Goal: Task Accomplishment & Management: Use online tool/utility

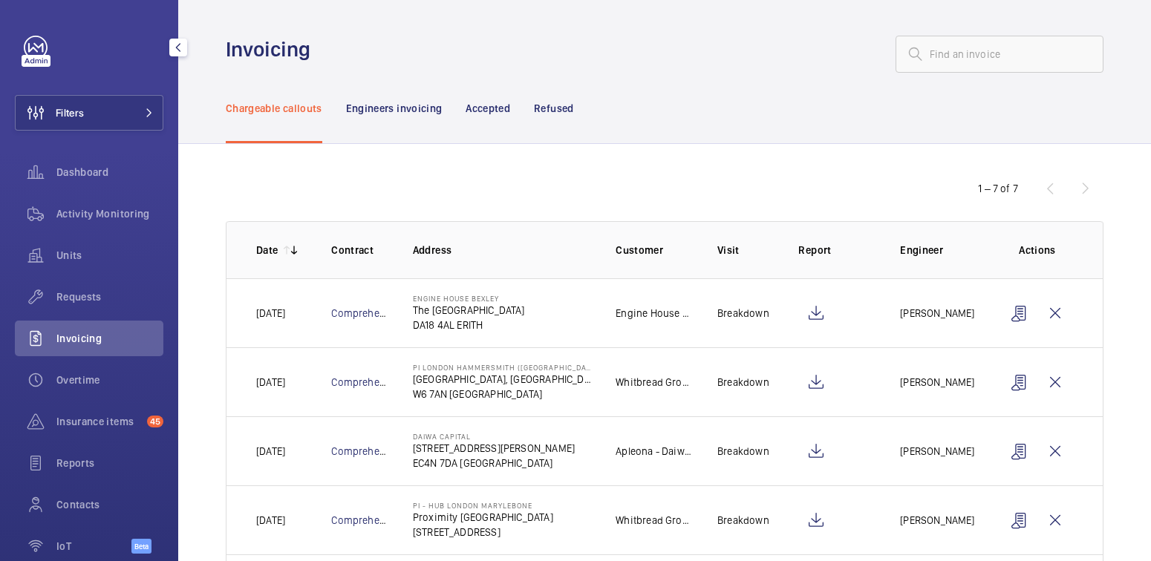
scroll to position [37, 0]
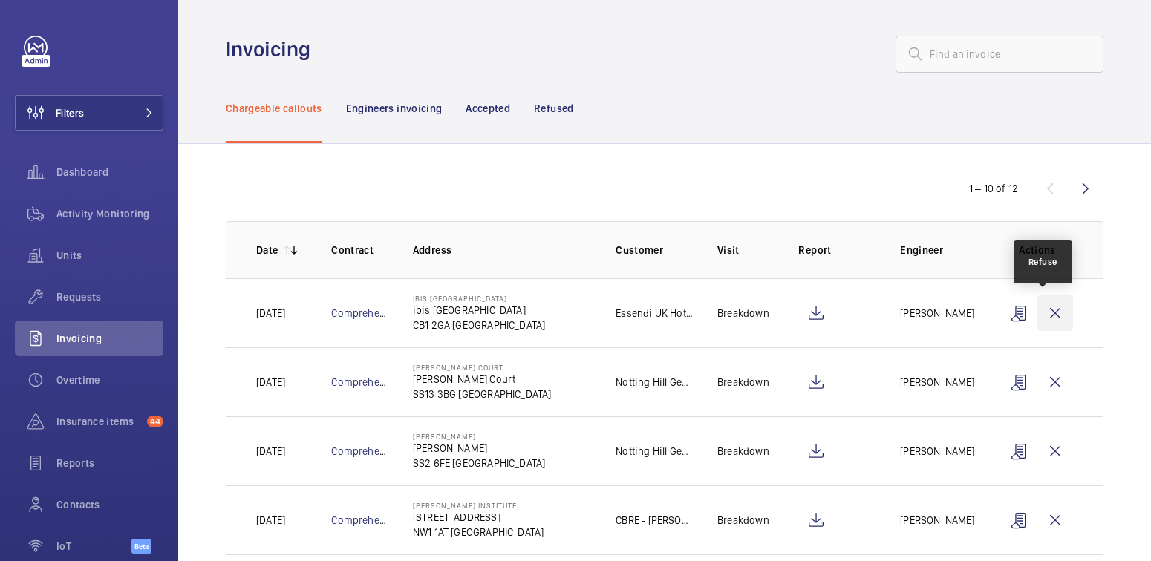
click at [1047, 304] on wm-front-icon-button at bounding box center [1055, 313] width 36 height 36
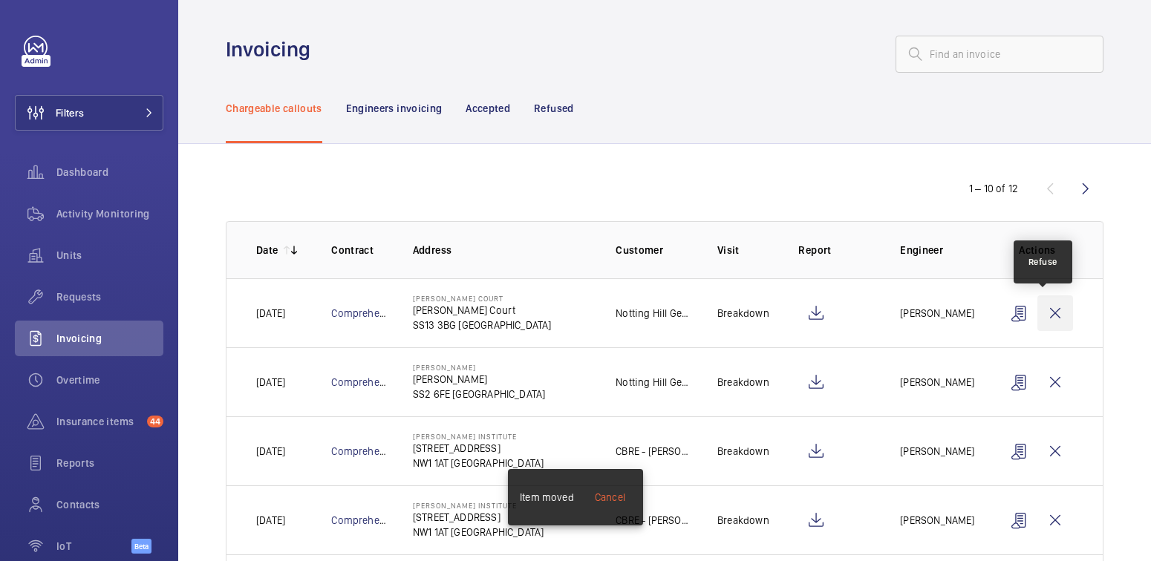
click at [1047, 307] on wm-front-icon-button at bounding box center [1055, 313] width 36 height 36
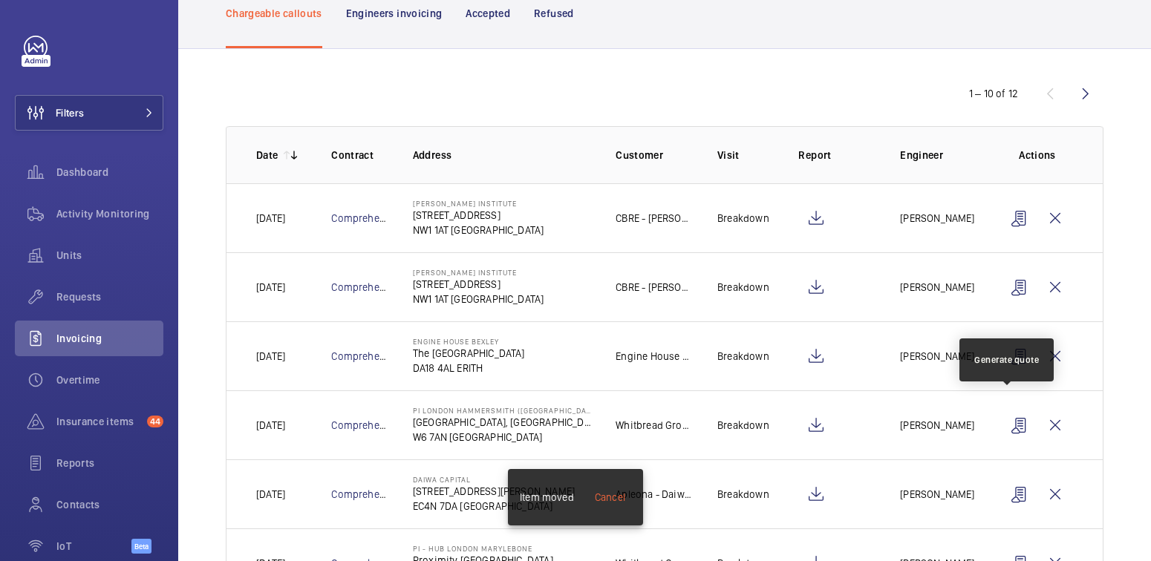
scroll to position [80, 0]
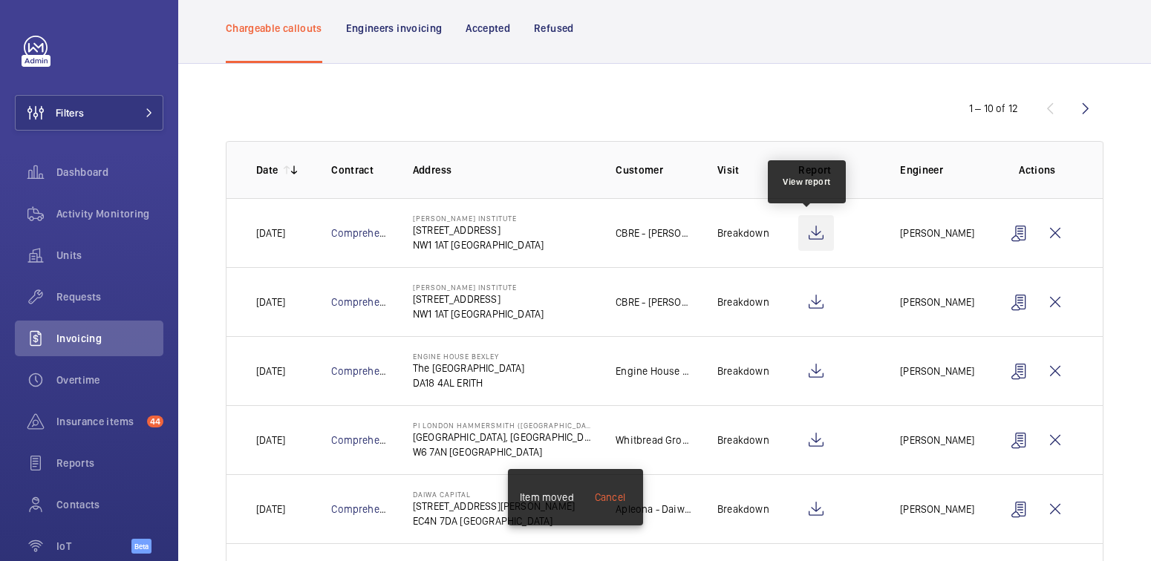
click at [808, 238] on wm-front-icon-button at bounding box center [816, 233] width 36 height 36
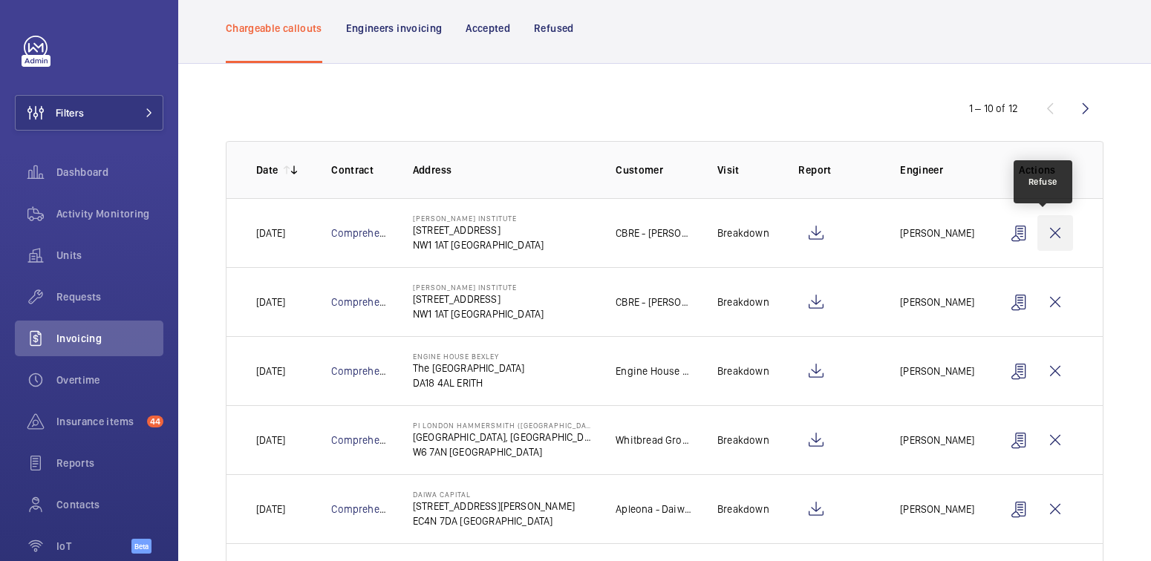
click at [1051, 231] on wm-front-icon-button at bounding box center [1055, 233] width 36 height 36
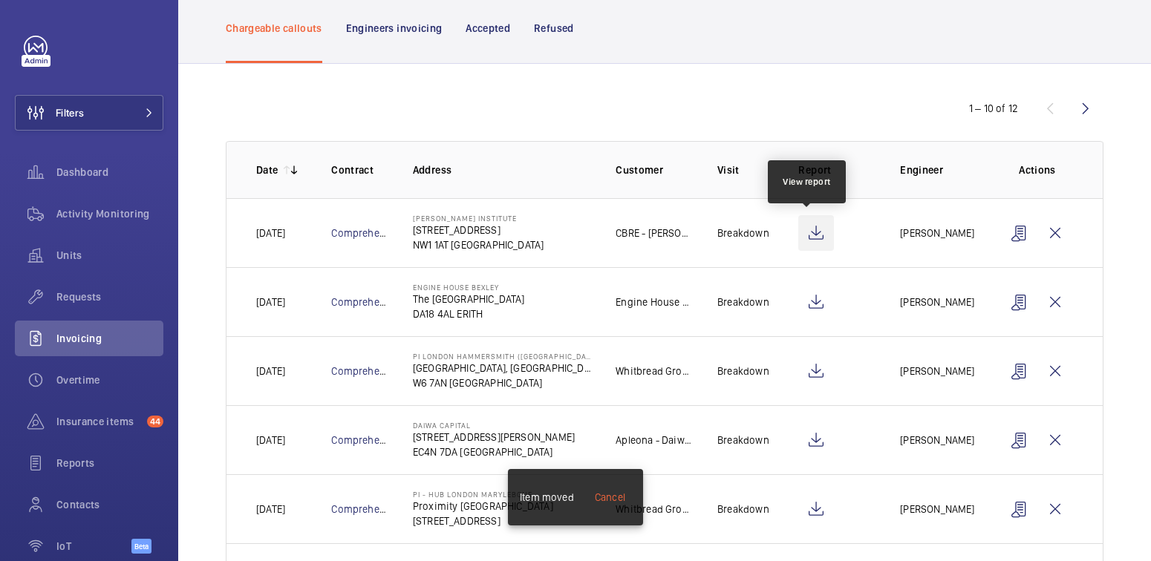
click at [805, 229] on wm-front-icon-button at bounding box center [816, 233] width 36 height 36
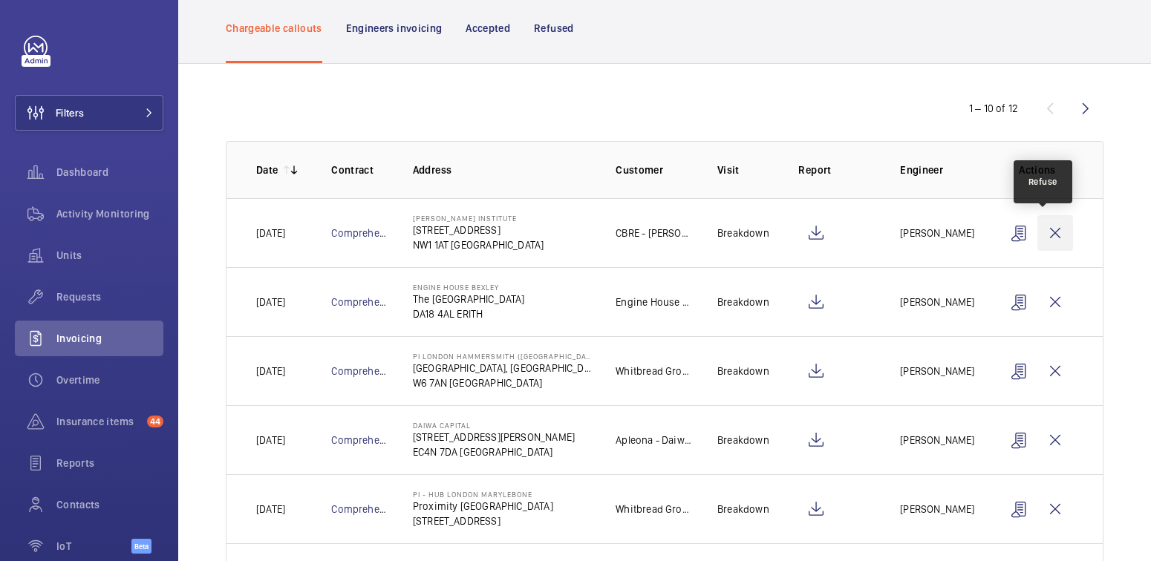
click at [1048, 223] on wm-front-icon-button at bounding box center [1055, 233] width 36 height 36
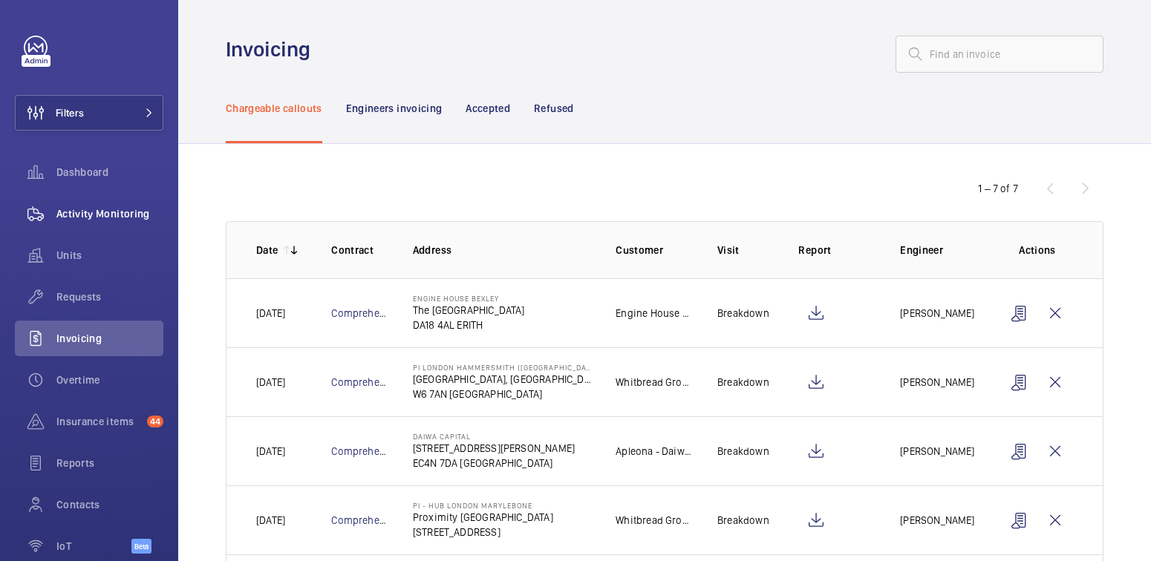
click at [111, 209] on span "Activity Monitoring" at bounding box center [109, 213] width 107 height 15
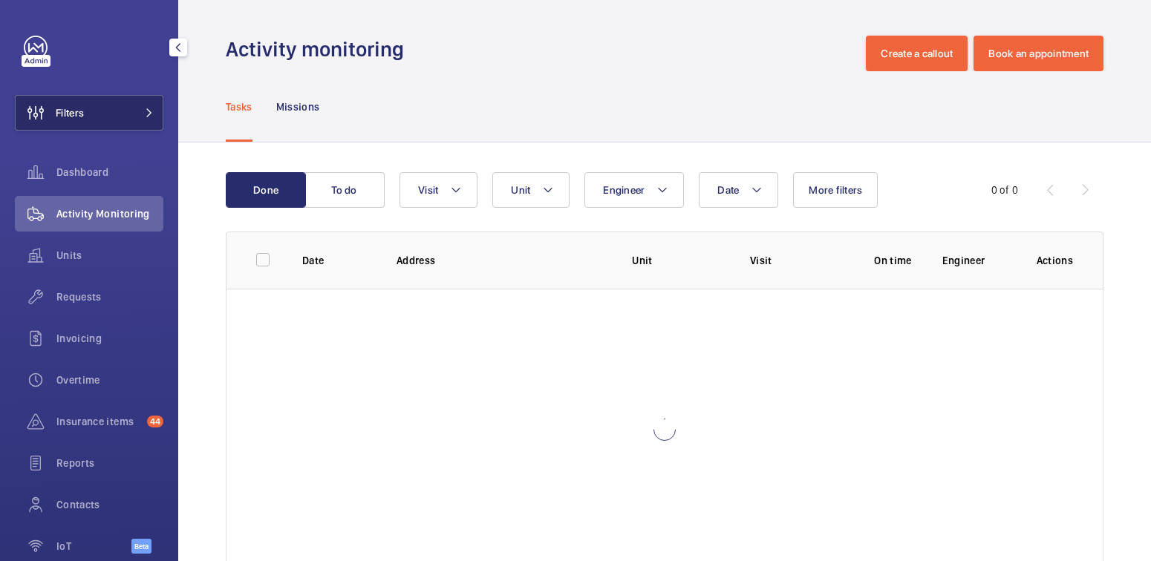
click at [127, 123] on button "Filters" at bounding box center [89, 113] width 148 height 36
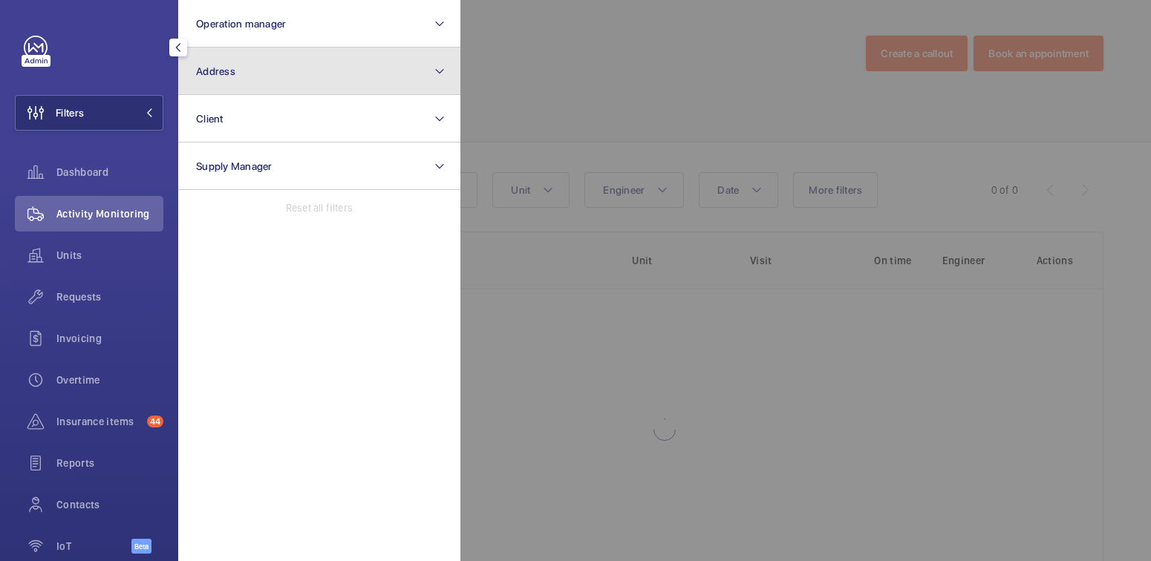
click at [298, 86] on button "Address" at bounding box center [319, 72] width 282 height 48
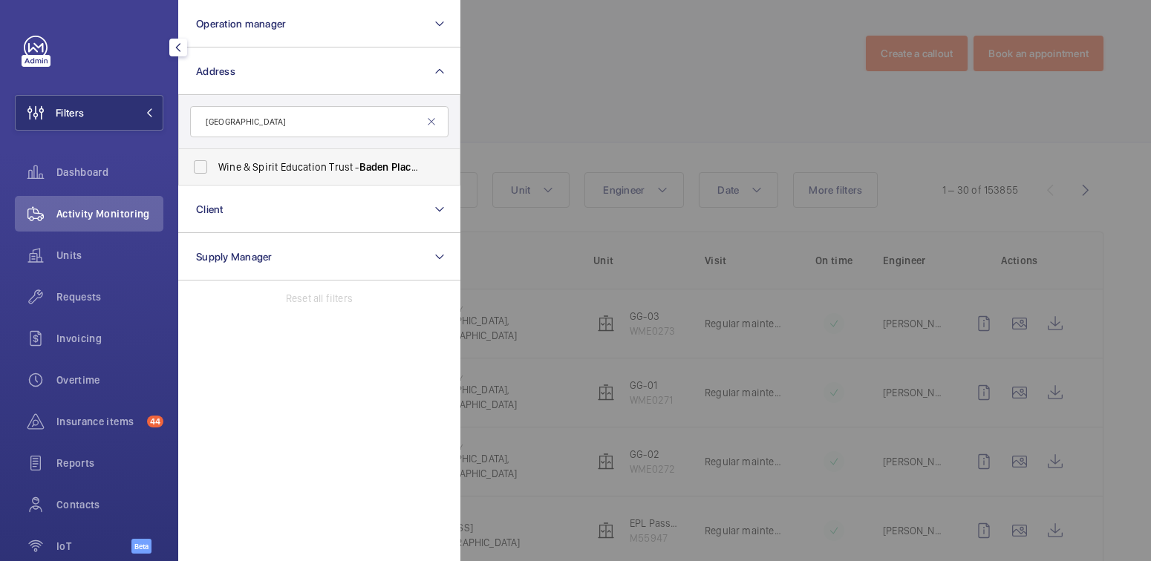
type input "baden place"
click at [357, 164] on span "Wine & Spirit Education Trust - Baden Place , LONDON SE1 1YW" at bounding box center [320, 167] width 204 height 15
click at [215, 164] on input "Wine & Spirit Education Trust - Baden Place , LONDON SE1 1YW" at bounding box center [201, 167] width 30 height 30
checkbox input "true"
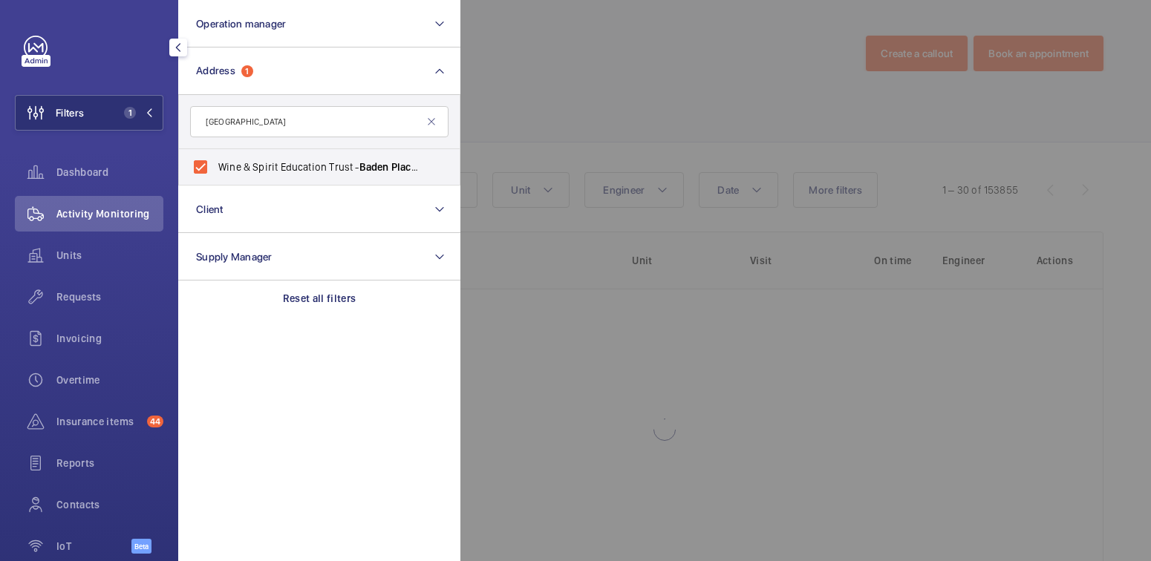
click at [597, 82] on div at bounding box center [1035, 280] width 1151 height 561
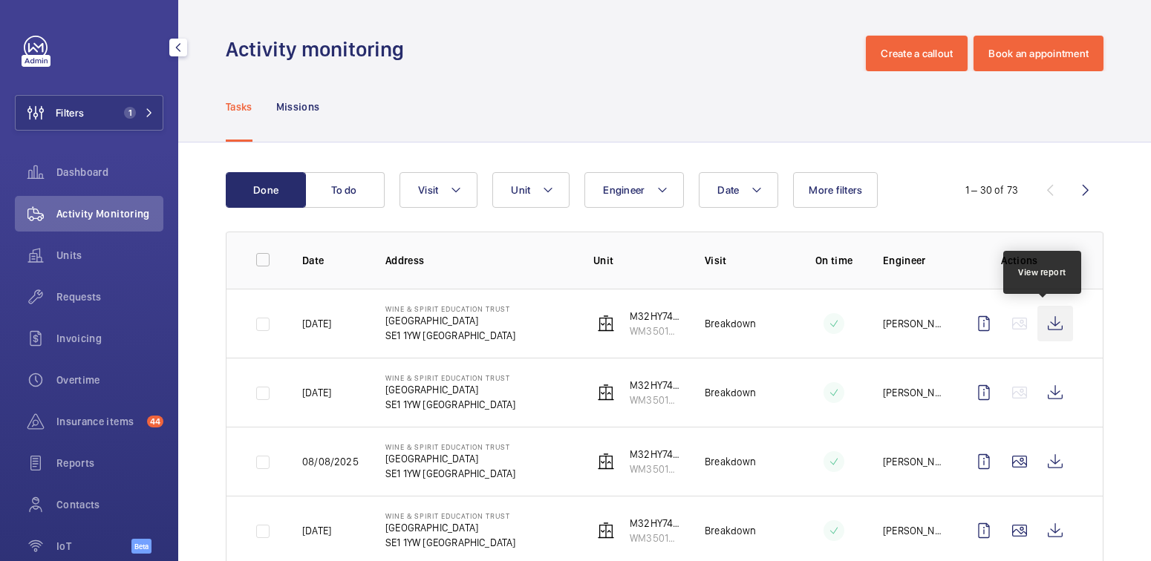
click at [1040, 324] on wm-front-icon-button at bounding box center [1055, 324] width 36 height 36
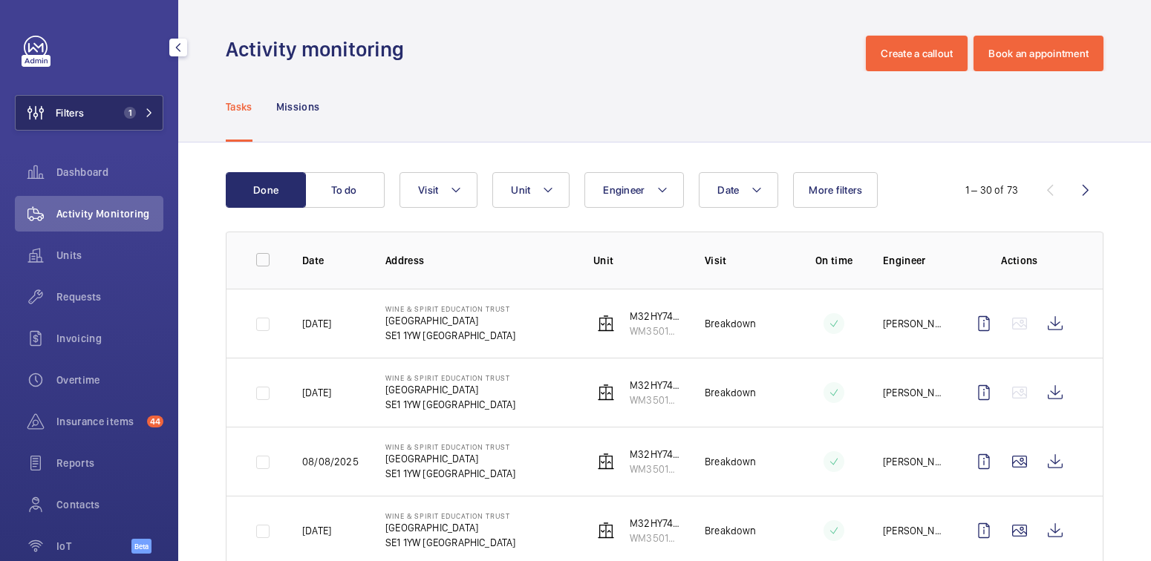
click at [124, 113] on span "1" at bounding box center [130, 113] width 12 height 12
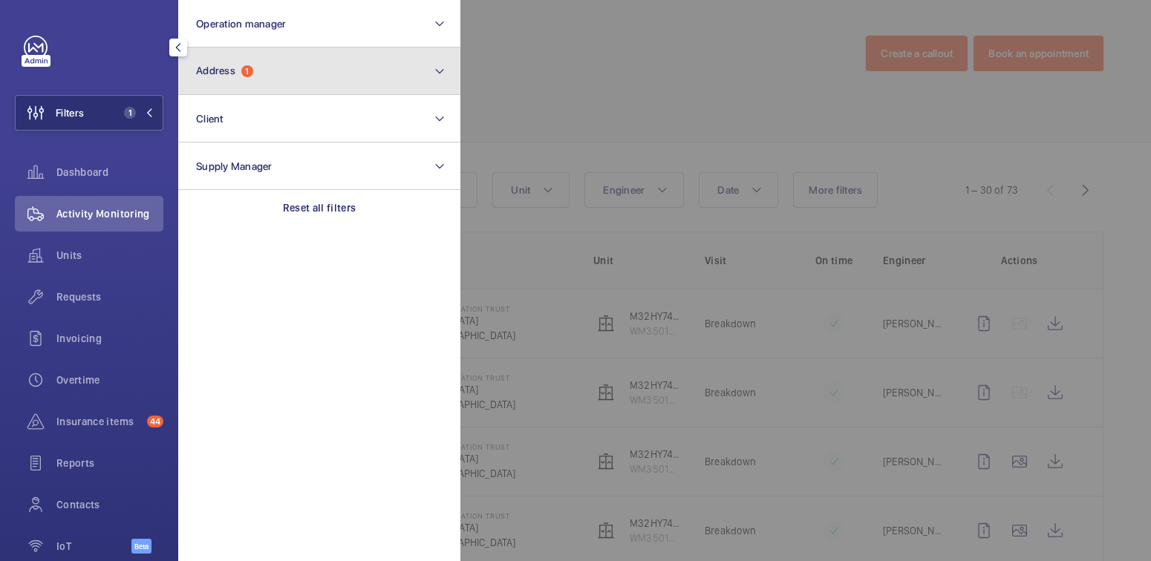
click at [232, 75] on span "Address" at bounding box center [215, 71] width 39 height 12
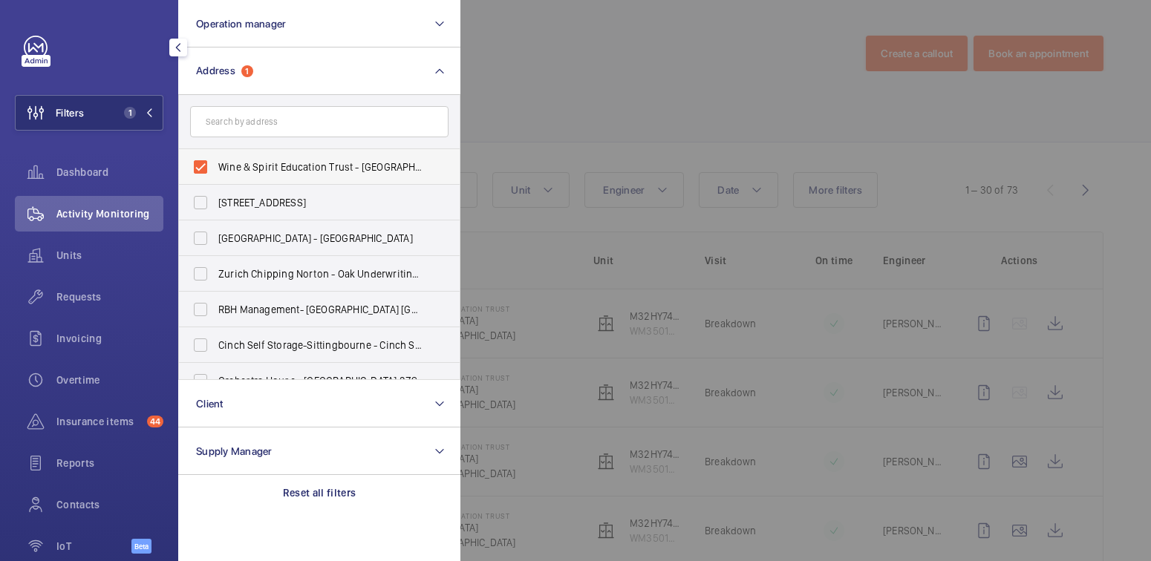
click at [246, 161] on span "Wine & Spirit Education Trust - Baden Place, LONDON SE1 1YW" at bounding box center [320, 167] width 204 height 15
click at [215, 161] on input "Wine & Spirit Education Trust - Baden Place, LONDON SE1 1YW" at bounding box center [201, 167] width 30 height 30
checkbox input "false"
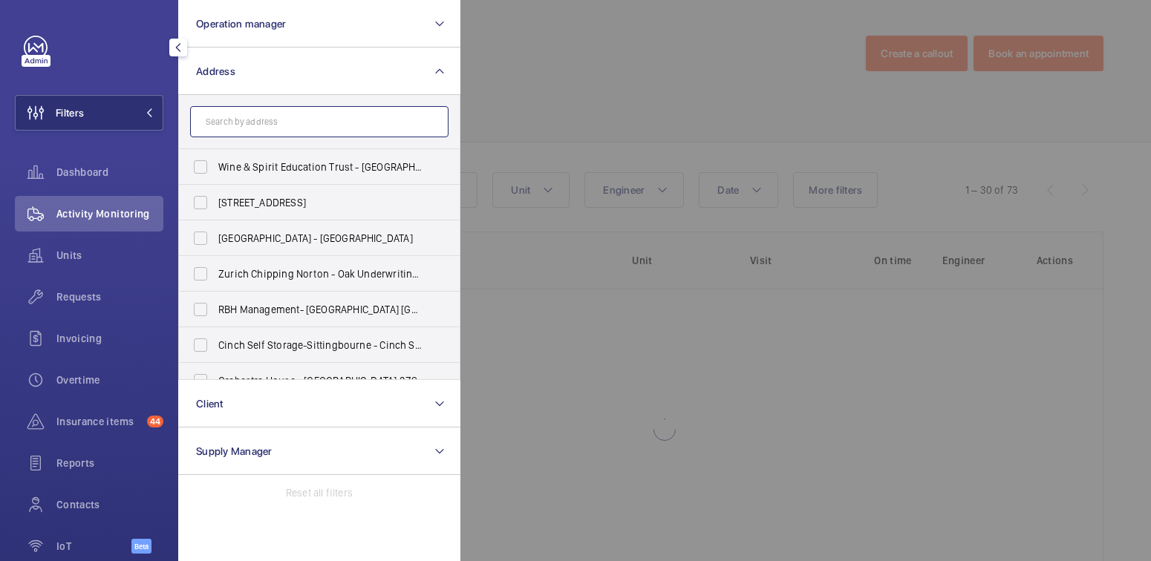
click at [259, 128] on input "text" at bounding box center [319, 121] width 258 height 31
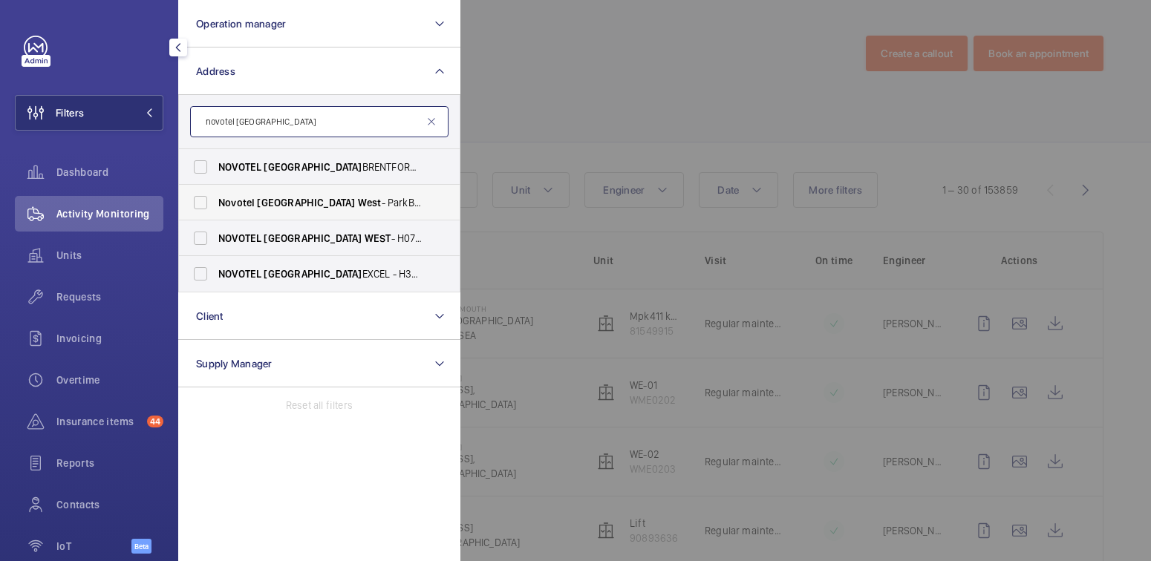
type input "novotel west london"
click at [358, 206] on span "West" at bounding box center [370, 203] width 24 height 12
click at [215, 206] on input "Novotel London West - ParkBee Novotel Hotel London West - Hammersmith, LONDON W…" at bounding box center [201, 203] width 30 height 30
checkbox input "true"
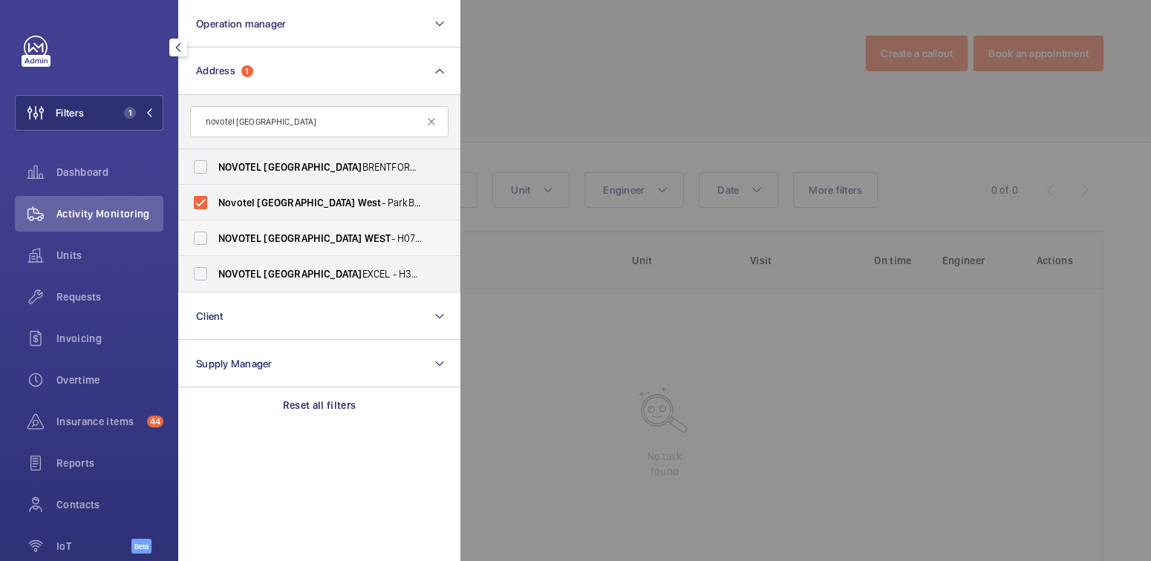
click at [296, 238] on span "LONDON" at bounding box center [313, 238] width 98 height 12
click at [215, 238] on input "NOVOTEL LONDON WEST - H0737, NOVOTEL LONDON WEST , 1 Shortlands, Hammersmith In…" at bounding box center [201, 238] width 30 height 30
checkbox input "true"
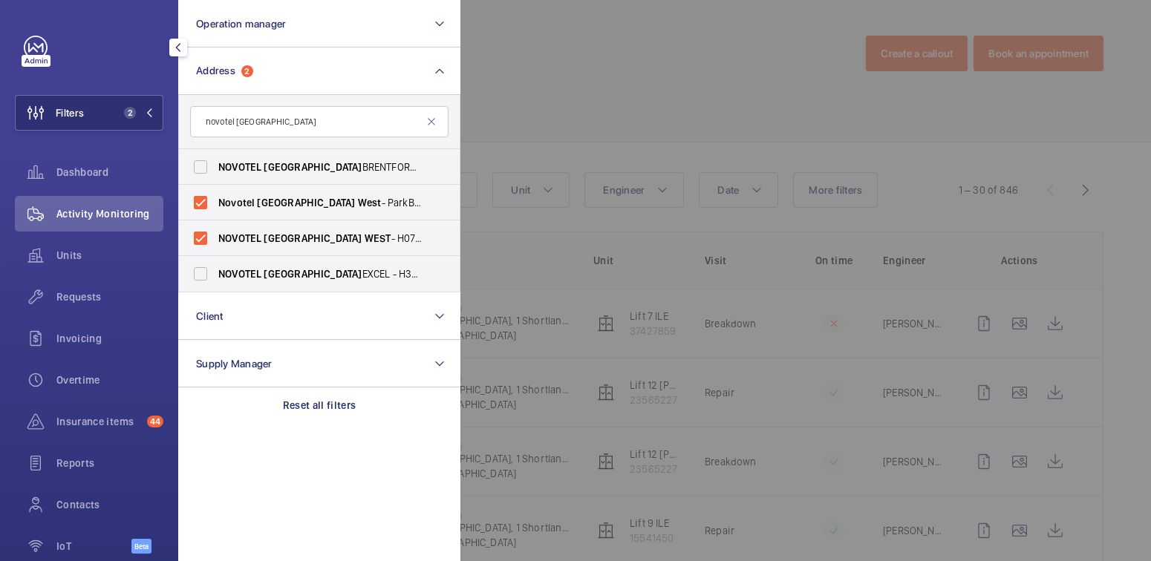
click at [556, 88] on div at bounding box center [1035, 280] width 1151 height 561
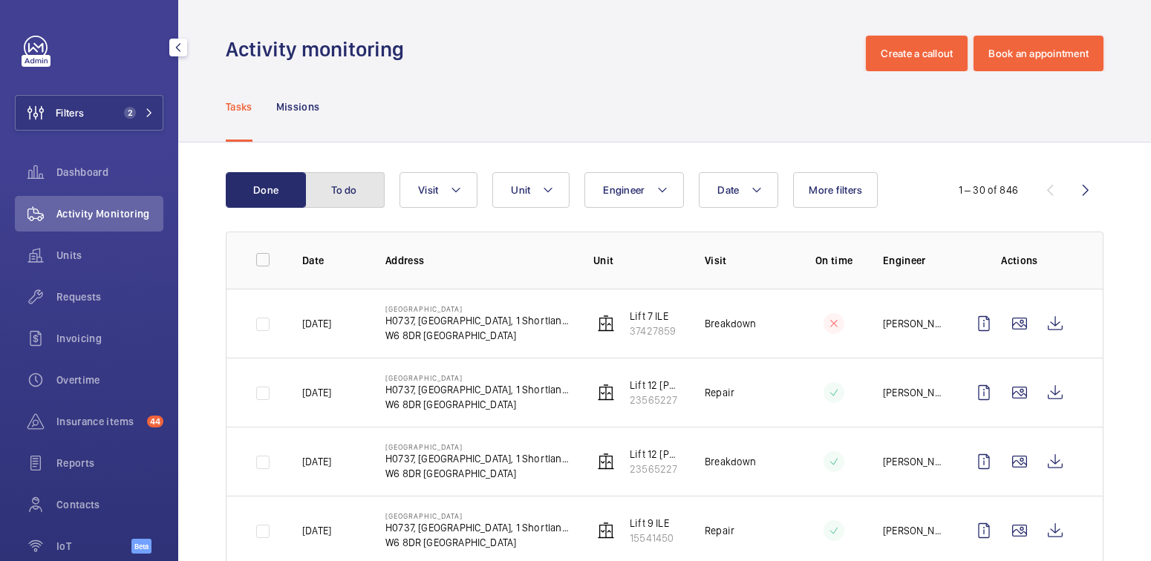
click at [353, 197] on button "To do" at bounding box center [344, 190] width 80 height 36
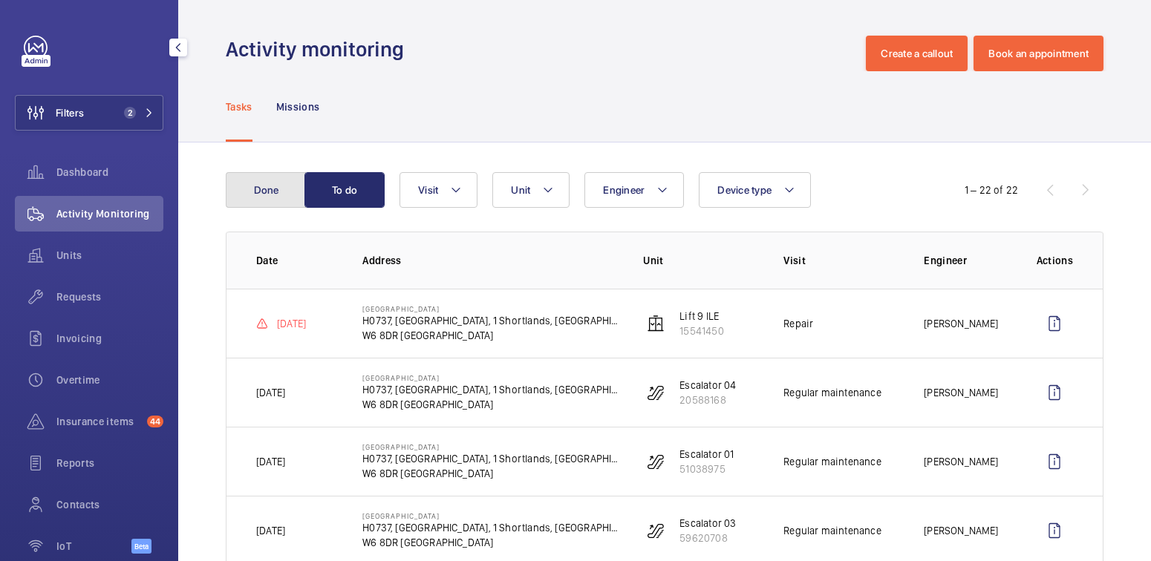
click at [269, 197] on button "Done" at bounding box center [266, 190] width 80 height 36
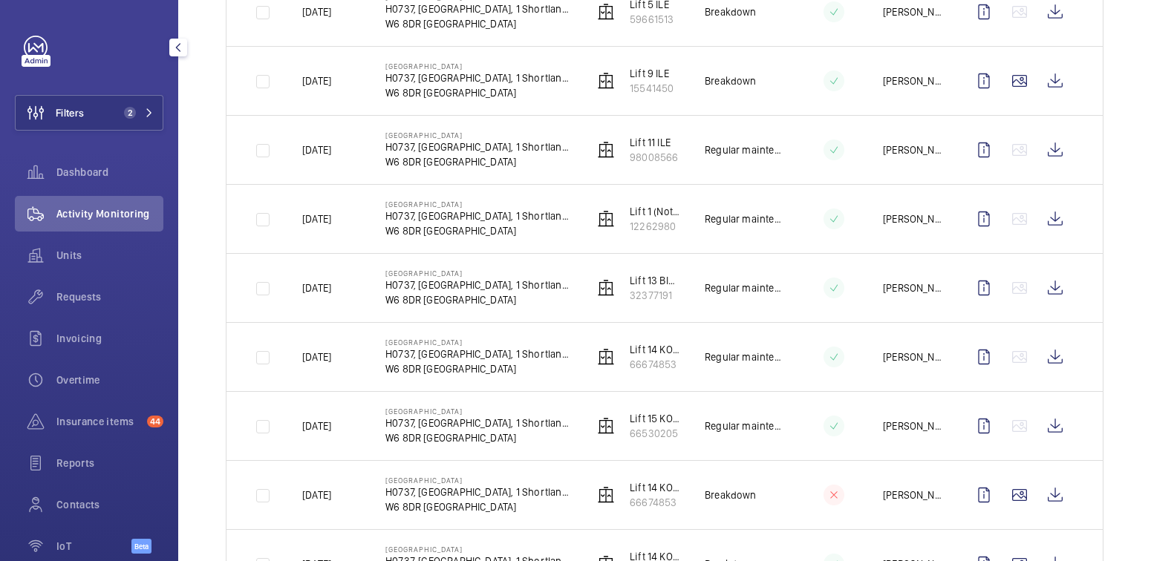
scroll to position [647, 0]
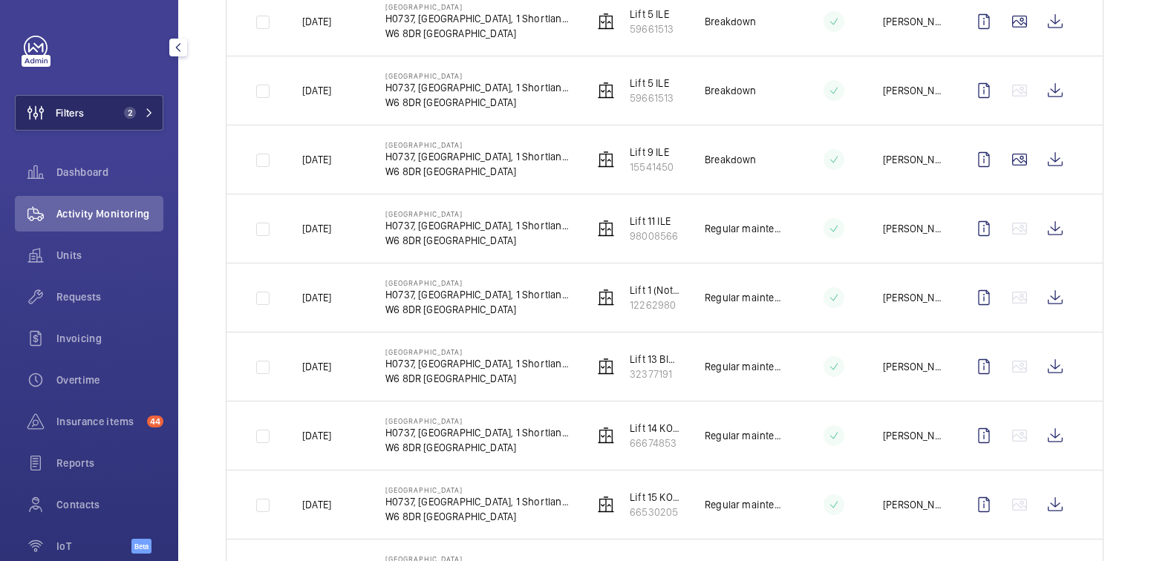
click at [124, 117] on span "2" at bounding box center [130, 113] width 12 height 12
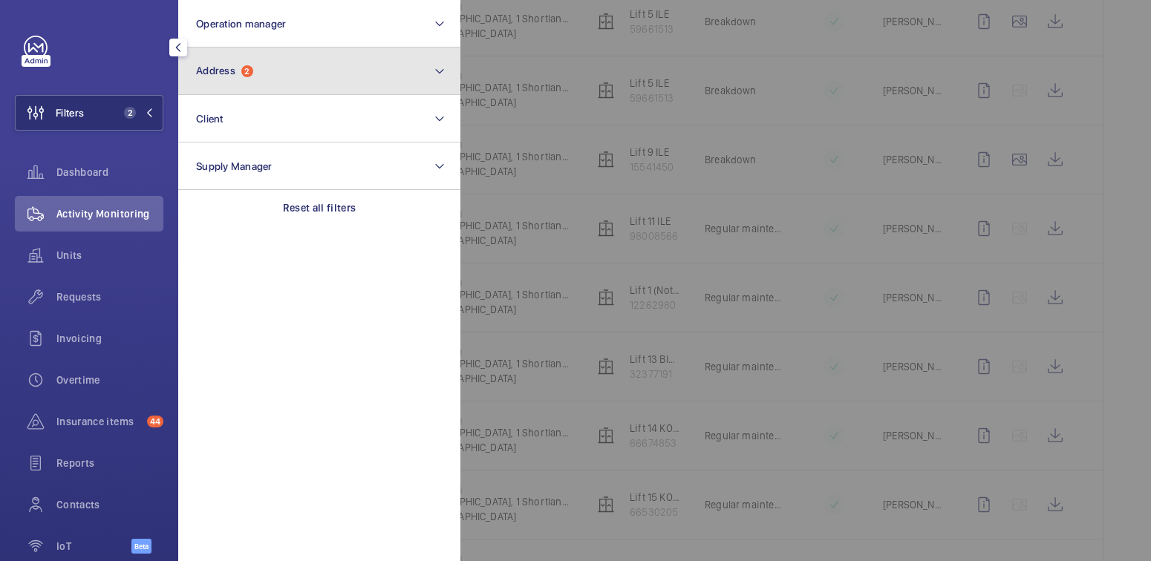
click at [246, 82] on button "Address 2" at bounding box center [319, 72] width 282 height 48
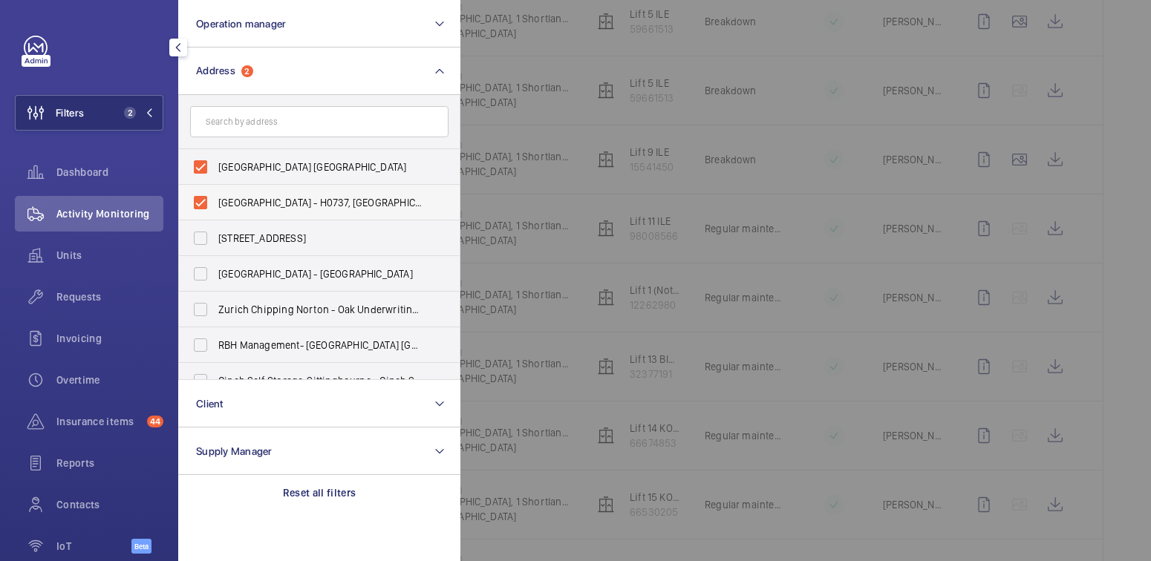
drag, startPoint x: 236, startPoint y: 160, endPoint x: 232, endPoint y: 192, distance: 32.1
click at [236, 160] on span "Novotel London West - ParkBee Novotel Hotel London West - Hammersmith, LONDON W…" at bounding box center [320, 167] width 204 height 15
click at [215, 160] on input "Novotel London West - ParkBee Novotel Hotel London West - Hammersmith, LONDON W…" at bounding box center [201, 167] width 30 height 30
checkbox input "false"
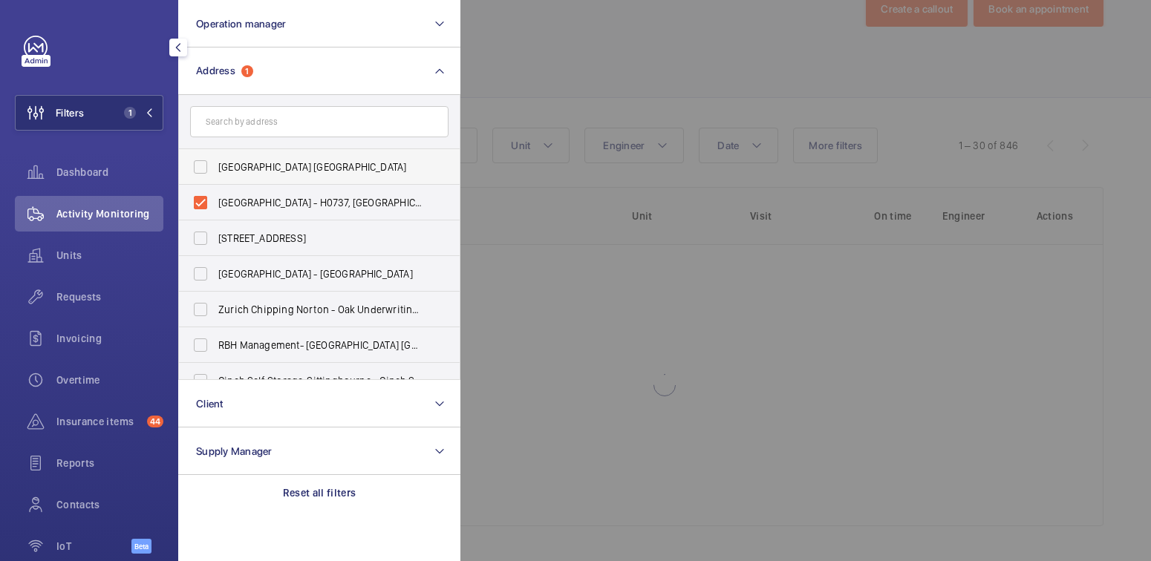
drag, startPoint x: 234, startPoint y: 195, endPoint x: 246, endPoint y: 155, distance: 42.0
click at [234, 195] on span "NOVOTEL LONDON WEST - H0737, NOVOTEL LONDON WEST, 1 Shortlands, Hammersmith Int…" at bounding box center [320, 202] width 204 height 15
click at [215, 195] on input "NOVOTEL LONDON WEST - H0737, NOVOTEL LONDON WEST, 1 Shortlands, Hammersmith Int…" at bounding box center [201, 203] width 30 height 30
checkbox input "false"
click at [265, 118] on input "text" at bounding box center [319, 121] width 258 height 31
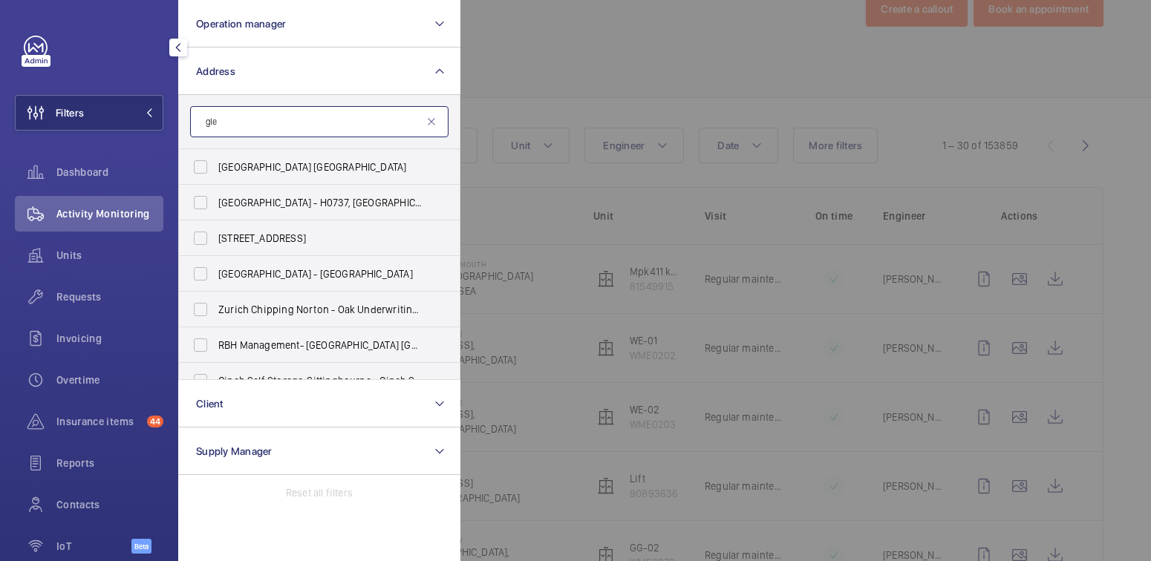
scroll to position [647, 0]
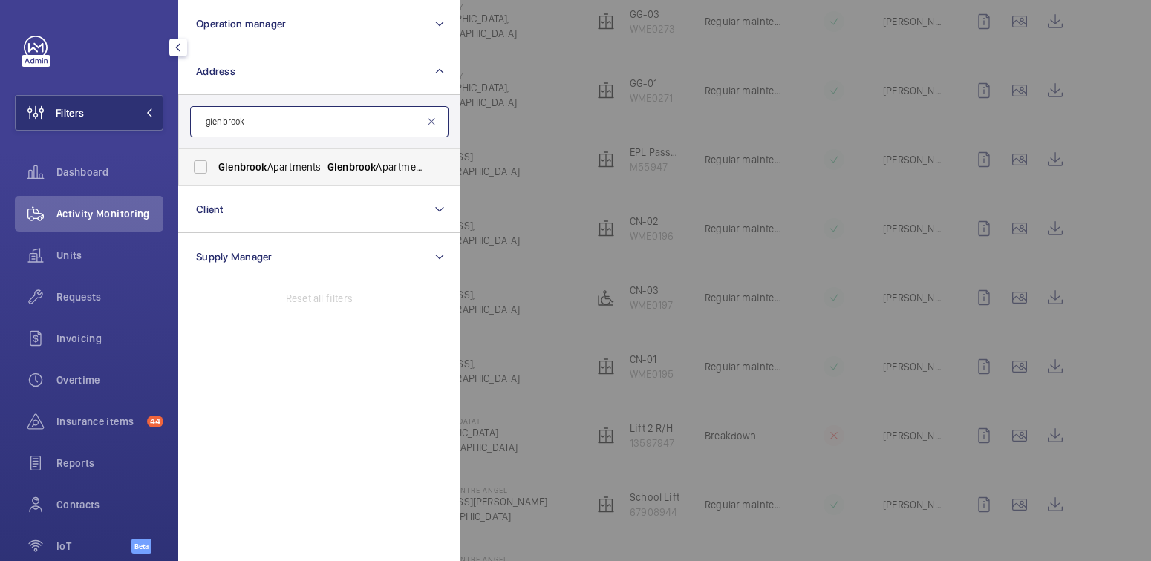
type input "glenbrook"
click at [287, 161] on span "Glenbrook Apartments - Glenbrook Apartments, LONDON W6 0DJ" at bounding box center [320, 167] width 204 height 15
click at [215, 161] on input "Glenbrook Apartments - Glenbrook Apartments, LONDON W6 0DJ" at bounding box center [201, 167] width 30 height 30
checkbox input "true"
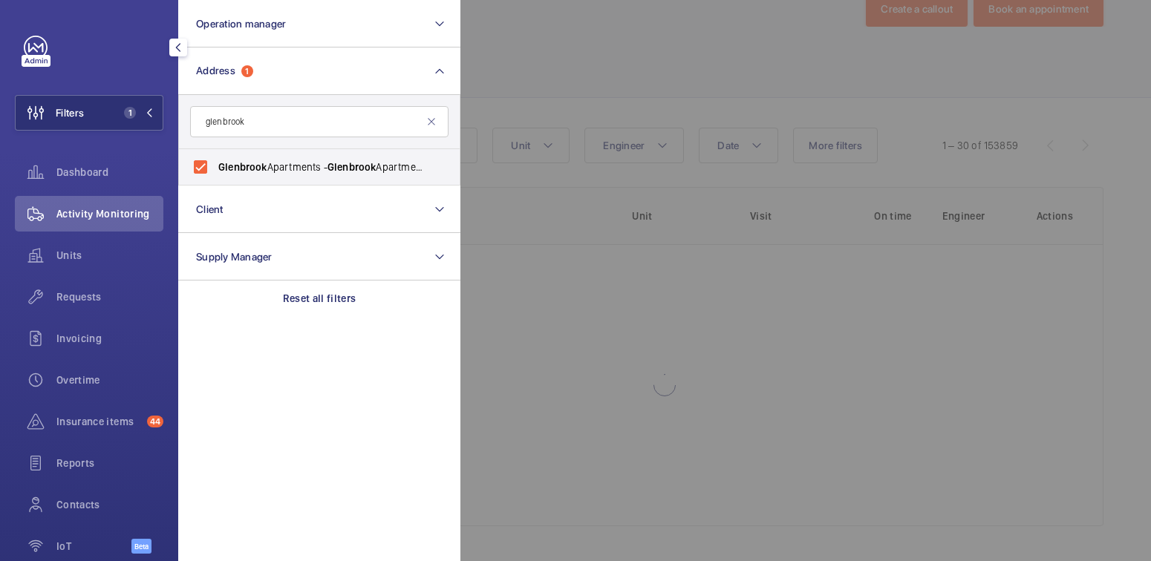
click at [541, 99] on div at bounding box center [1035, 280] width 1151 height 561
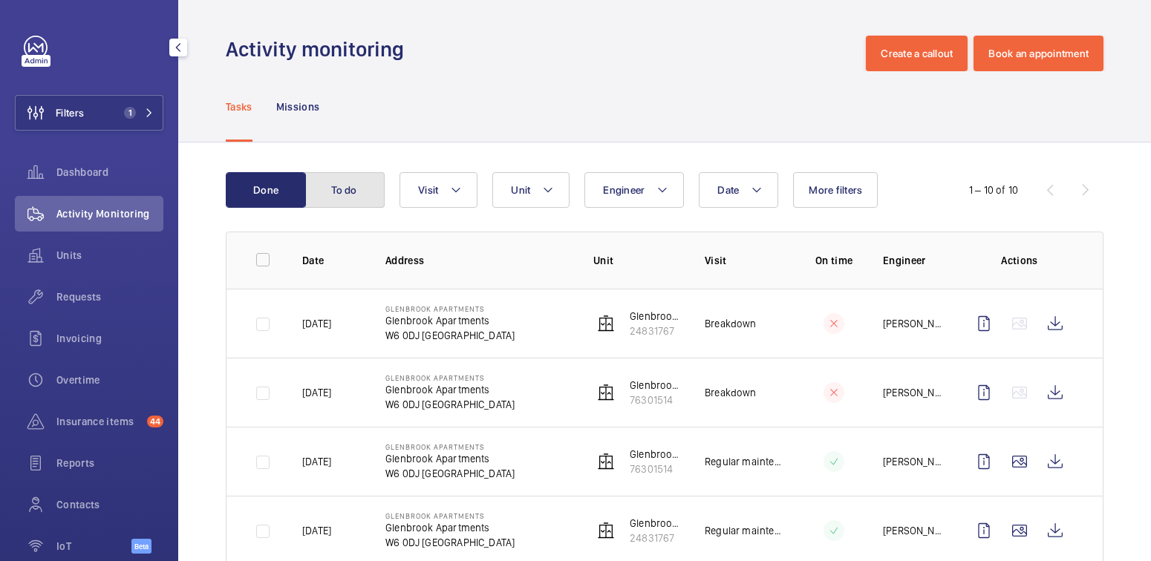
click at [354, 189] on button "To do" at bounding box center [344, 190] width 80 height 36
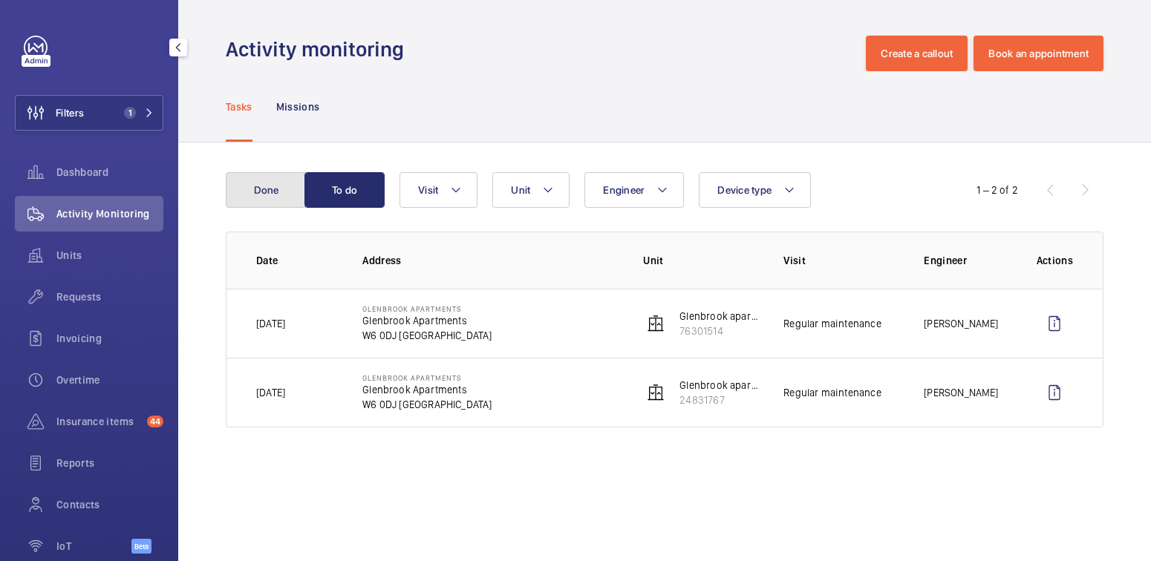
click at [258, 181] on button "Done" at bounding box center [266, 190] width 80 height 36
